Goal: Download file/media

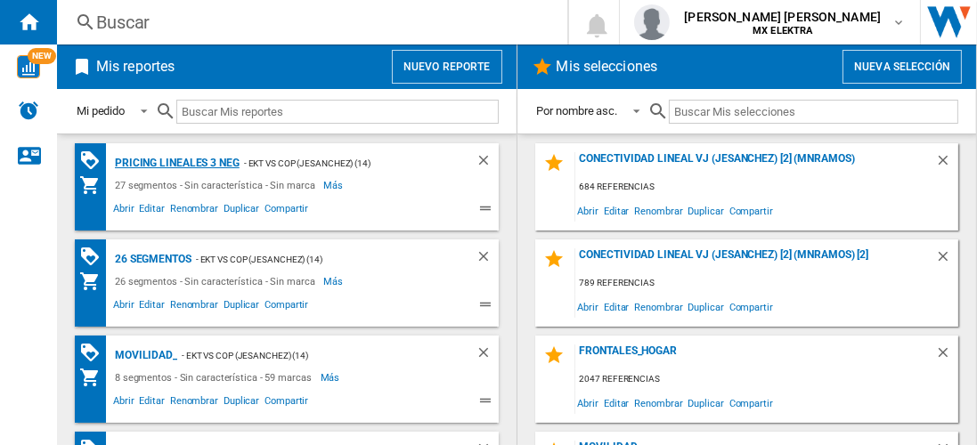
click at [175, 162] on div "Pricing lineales 3 neg" at bounding box center [174, 163] width 129 height 22
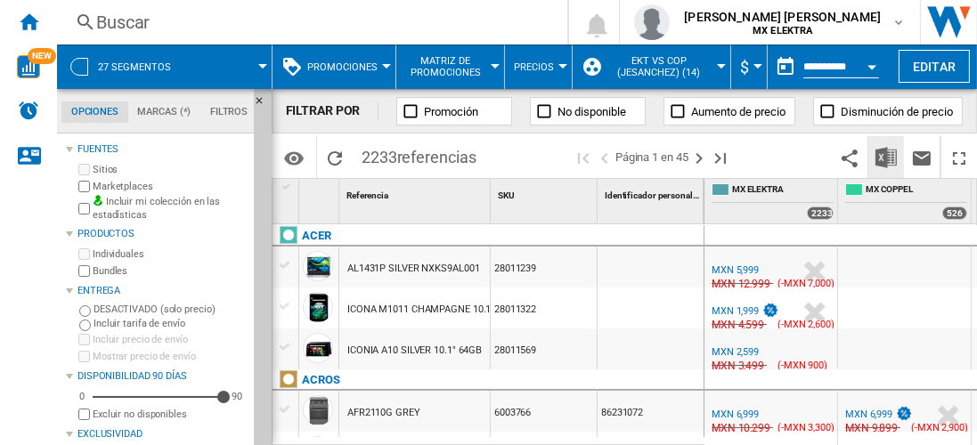
click at [887, 157] on img "Descargar en Excel" at bounding box center [885, 157] width 21 height 21
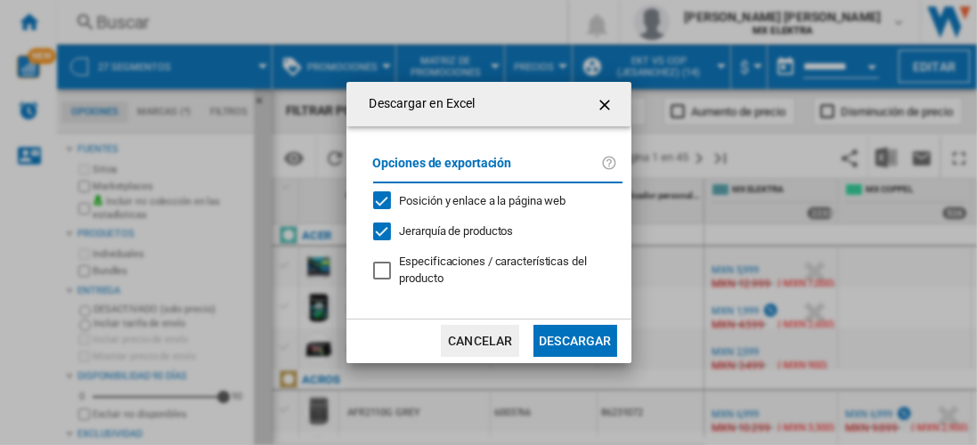
click at [574, 339] on button "Descargar" at bounding box center [574, 341] width 83 height 32
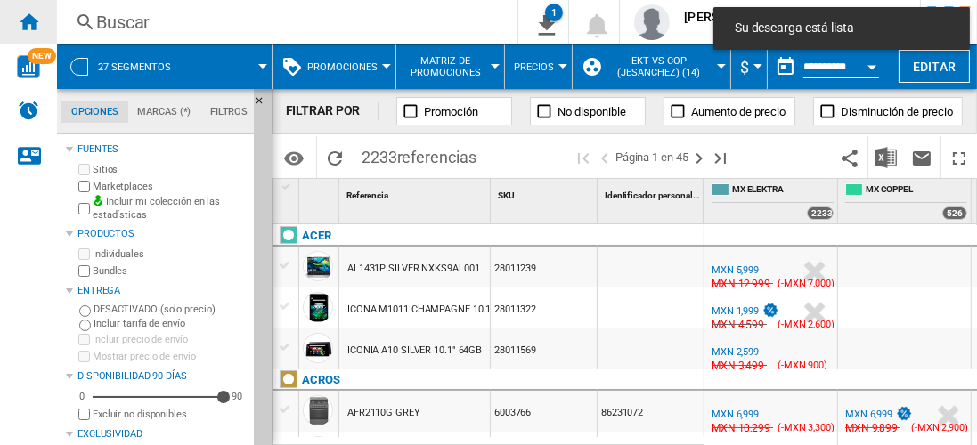
click at [28, 21] on ng-md-icon "Inicio" at bounding box center [28, 21] width 21 height 21
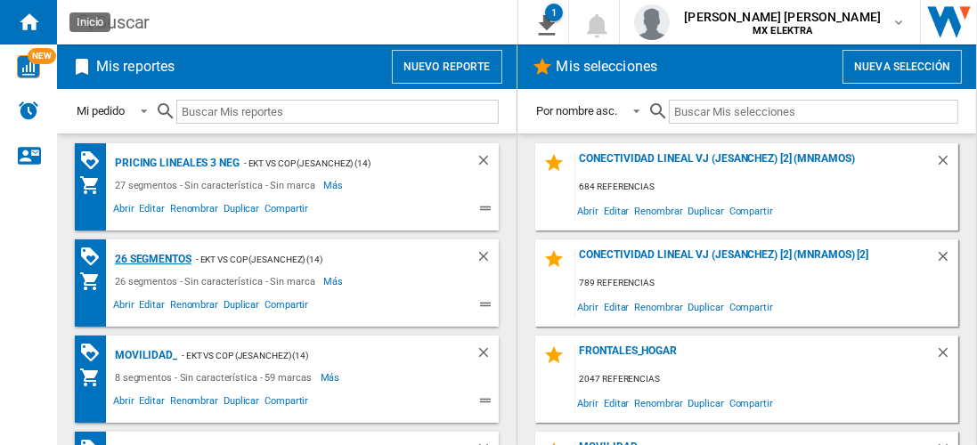
click at [153, 257] on div "26 segmentos" at bounding box center [150, 259] width 81 height 22
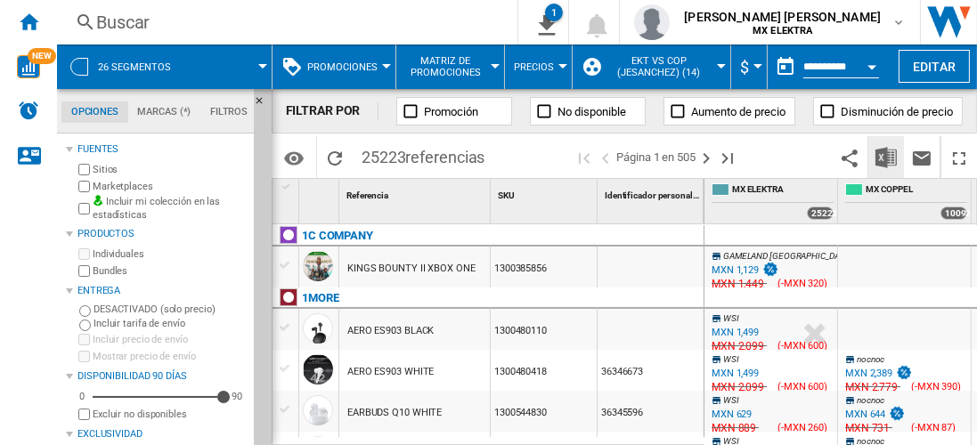
click at [887, 157] on img "Descargar en Excel" at bounding box center [885, 157] width 21 height 21
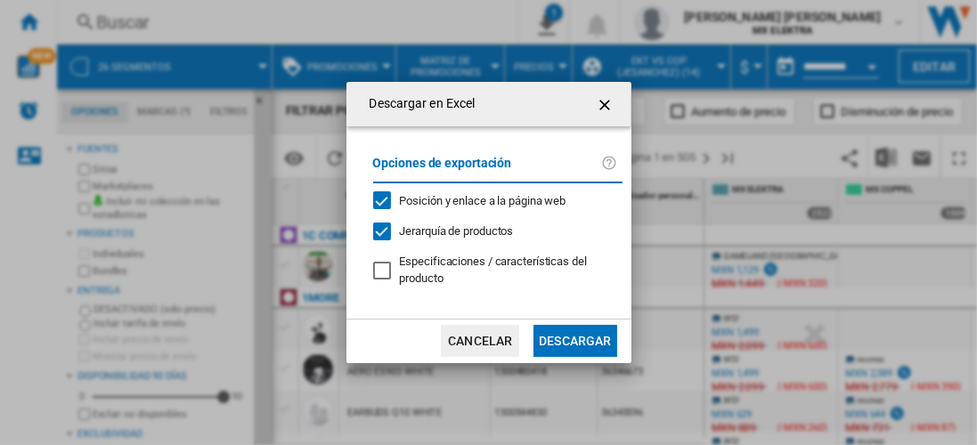
click at [574, 339] on button "Descargar" at bounding box center [574, 341] width 83 height 32
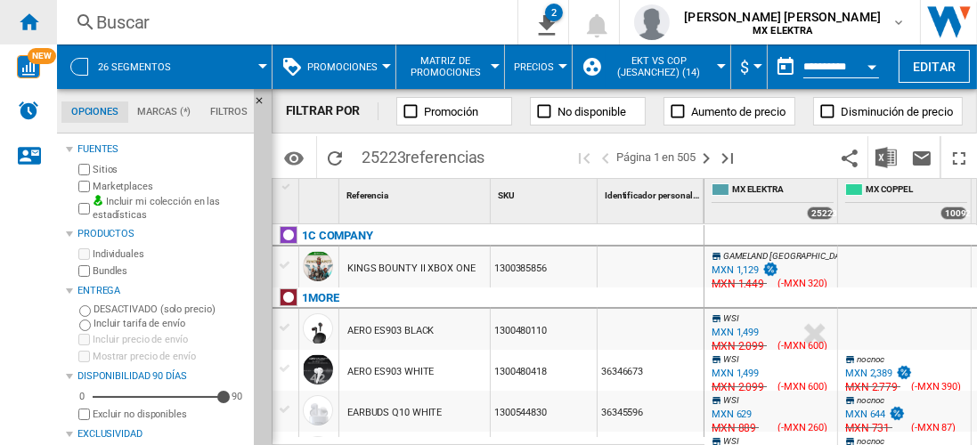
click at [28, 21] on ng-md-icon "Inicio" at bounding box center [28, 21] width 21 height 21
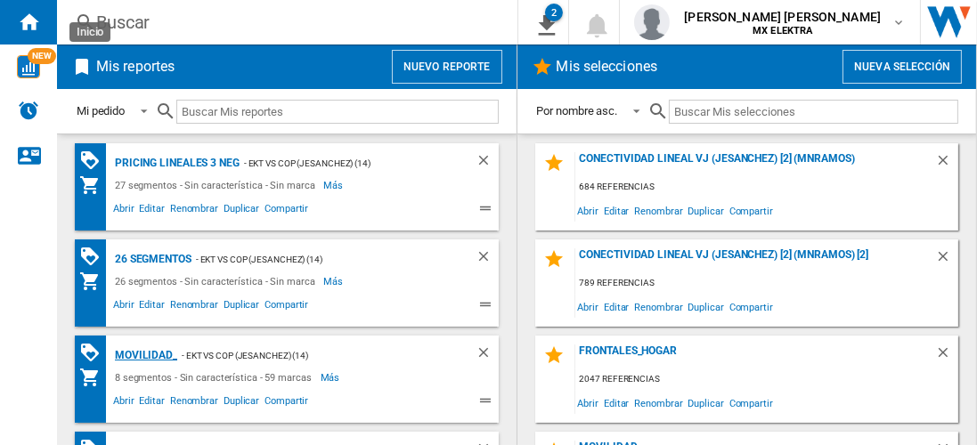
click at [142, 353] on div "MOVILIDAD_" at bounding box center [143, 356] width 67 height 22
